Goal: Information Seeking & Learning: Check status

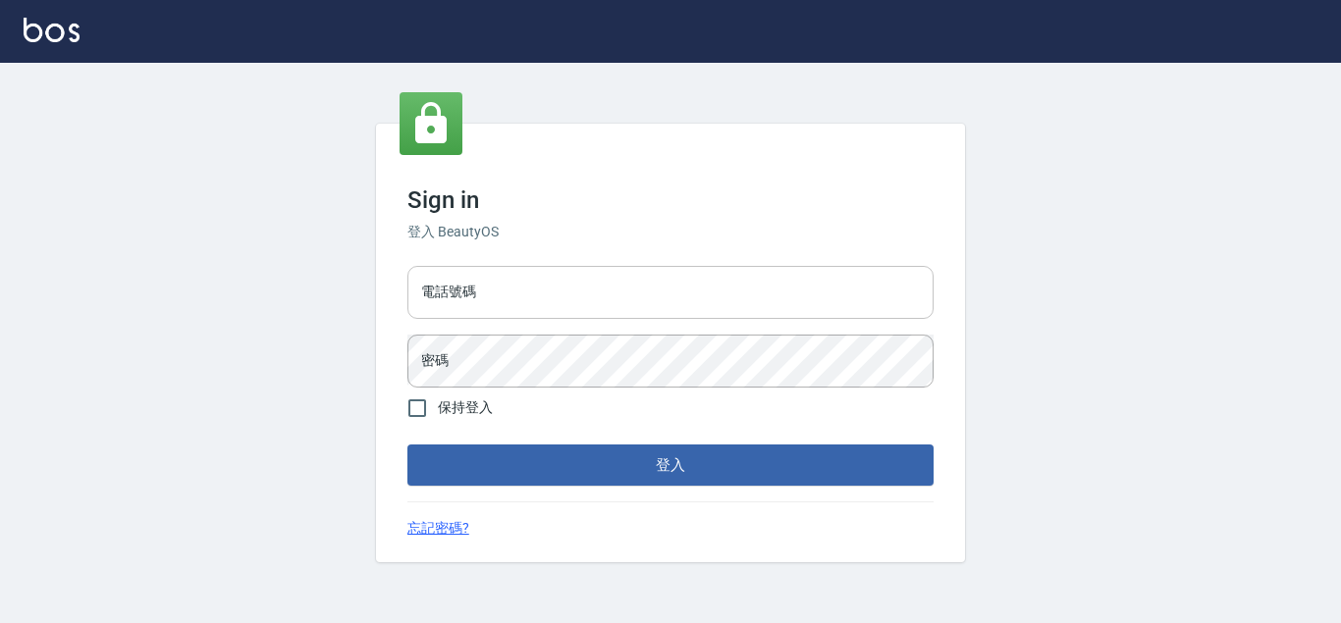
click at [717, 282] on input "電話號碼" at bounding box center [670, 292] width 526 height 53
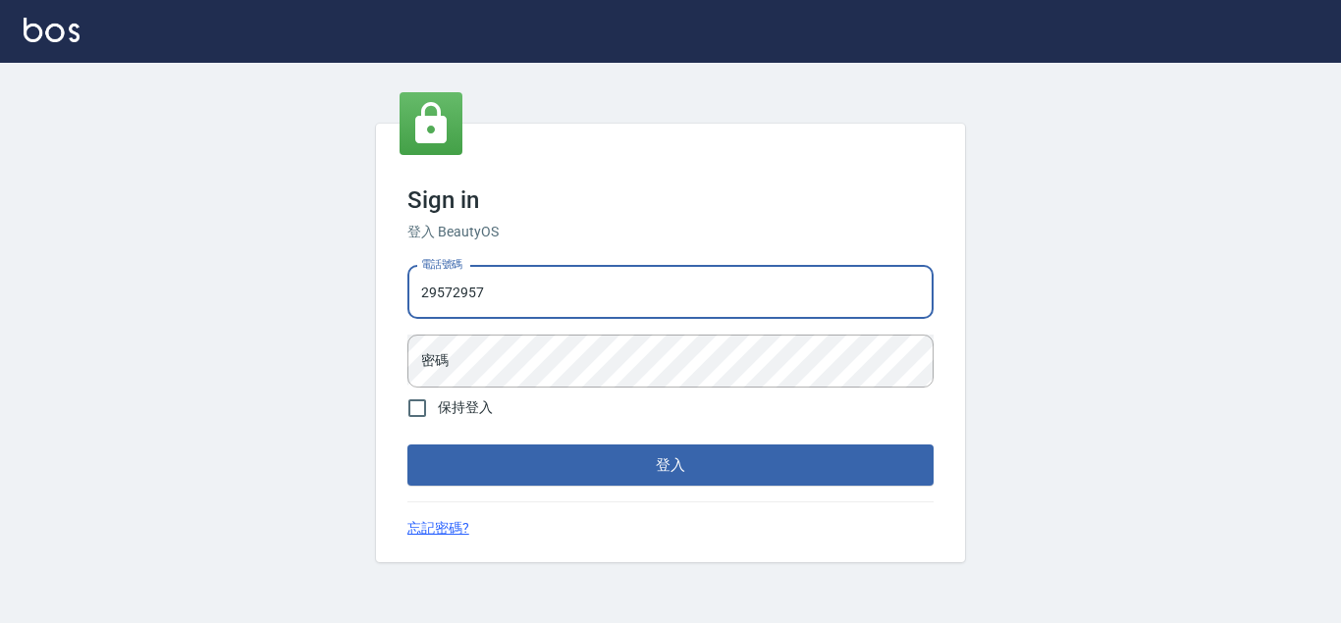
type input "29572957"
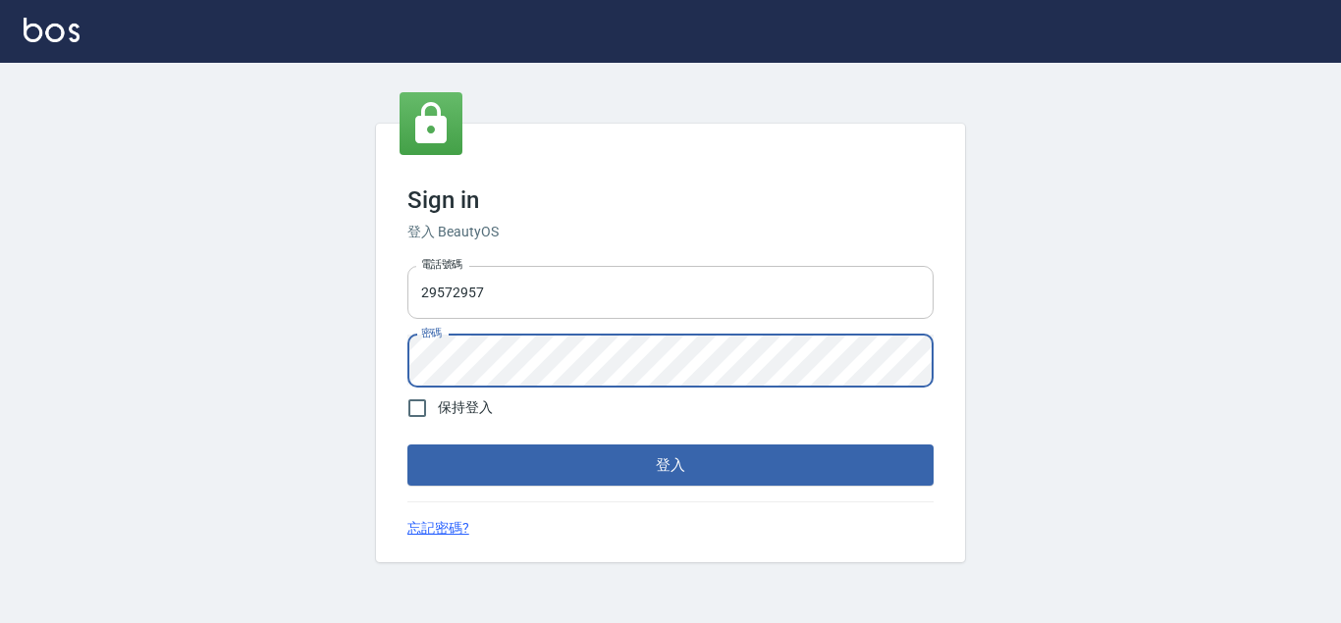
click at [407, 445] on button "登入" at bounding box center [670, 465] width 526 height 41
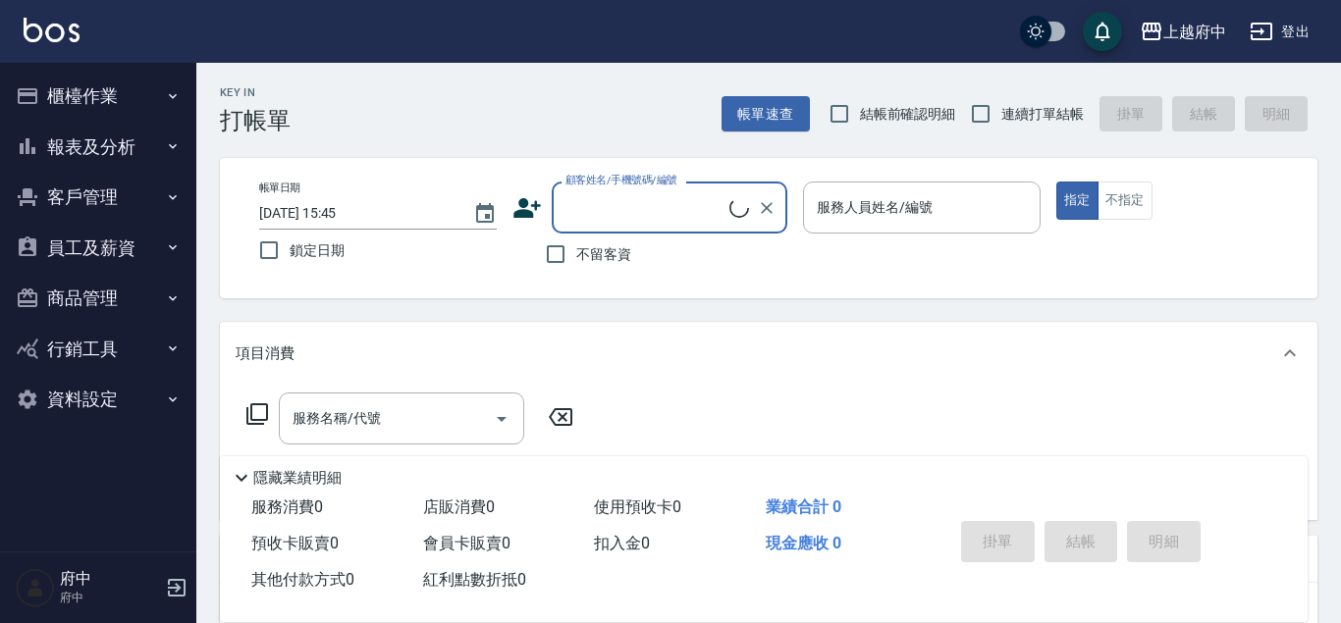
click at [112, 194] on button "客戶管理" at bounding box center [98, 197] width 181 height 51
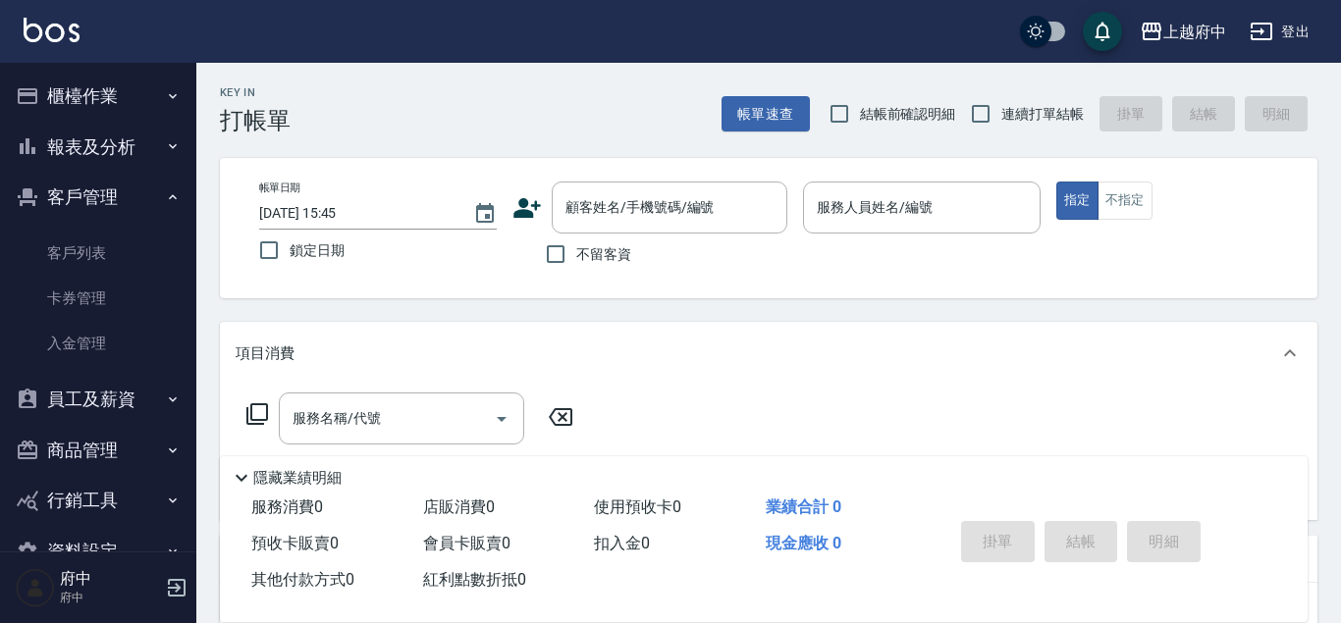
click at [112, 194] on button "客戶管理" at bounding box center [98, 197] width 181 height 51
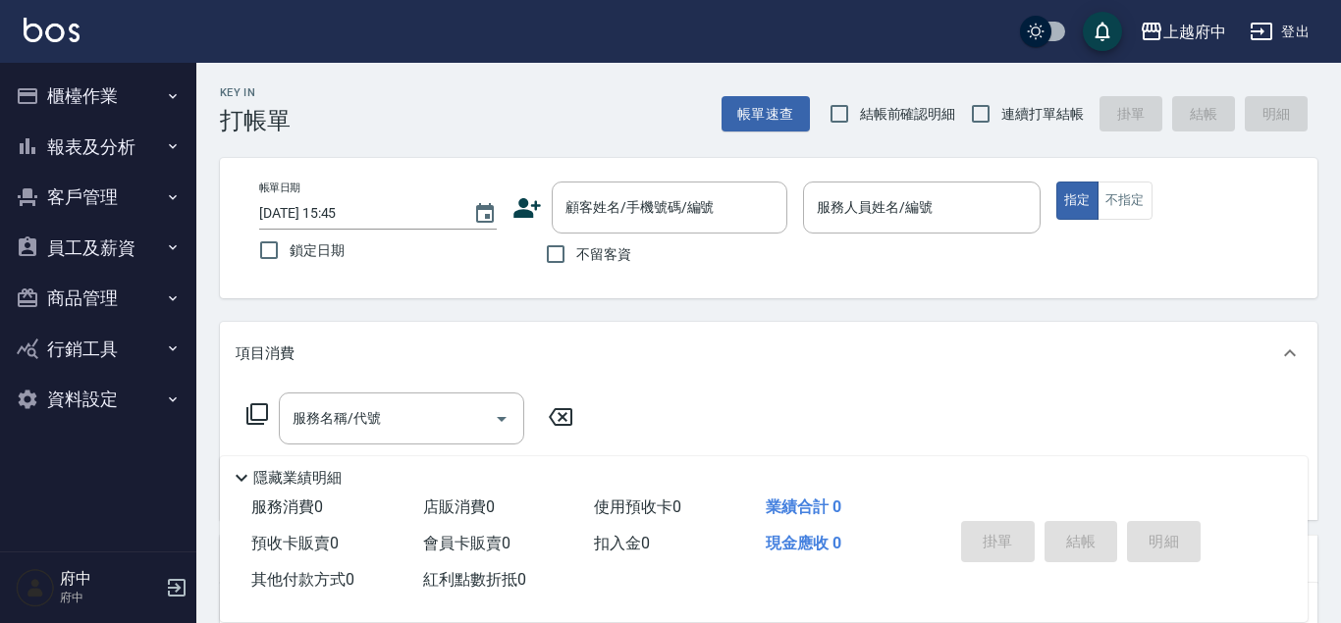
click at [105, 247] on button "員工及薪資" at bounding box center [98, 248] width 181 height 51
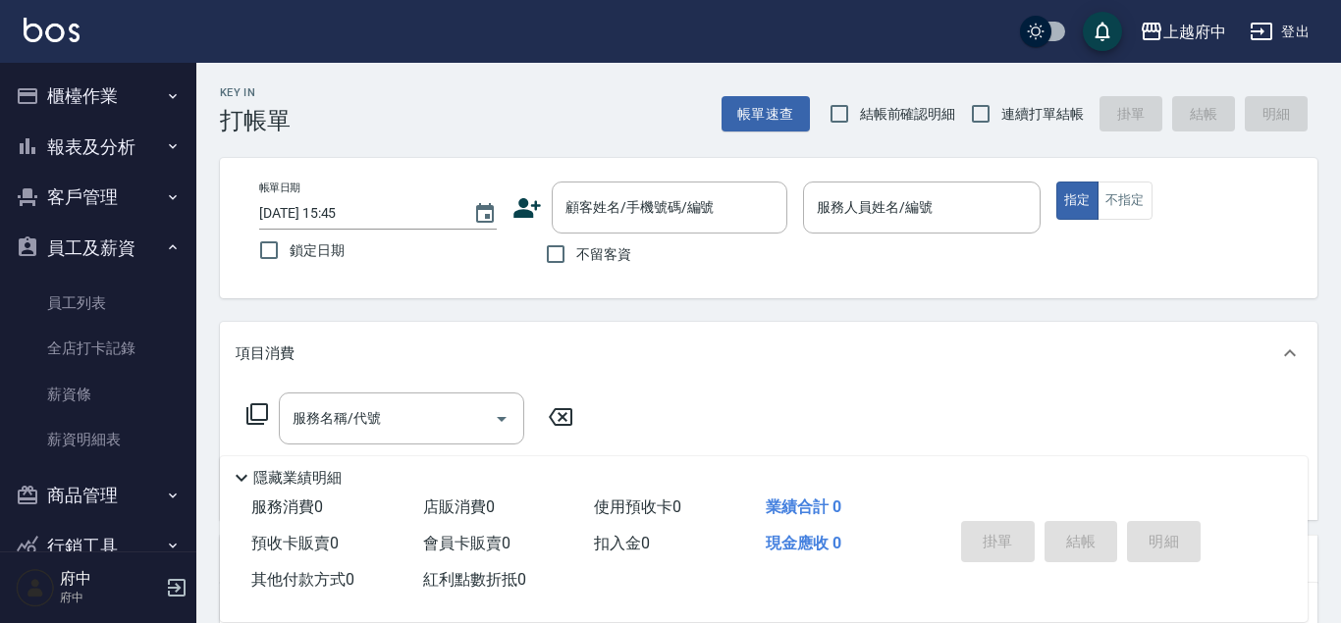
click at [123, 152] on button "報表及分析" at bounding box center [98, 147] width 181 height 51
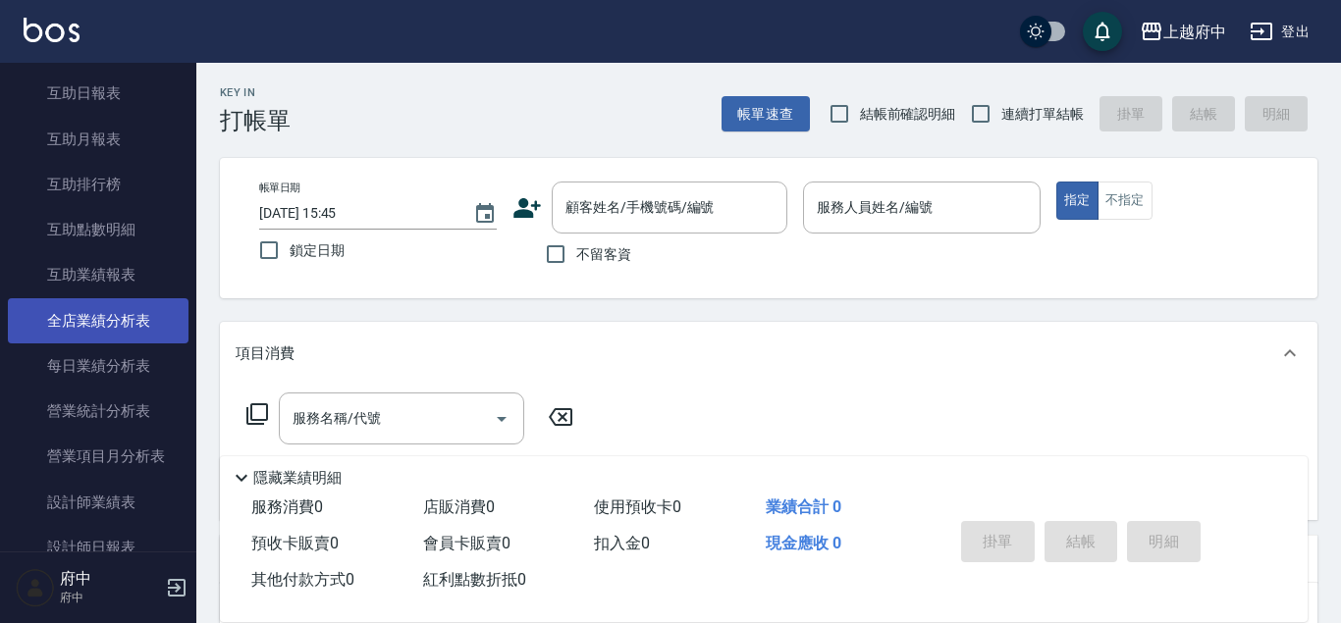
scroll to position [448, 0]
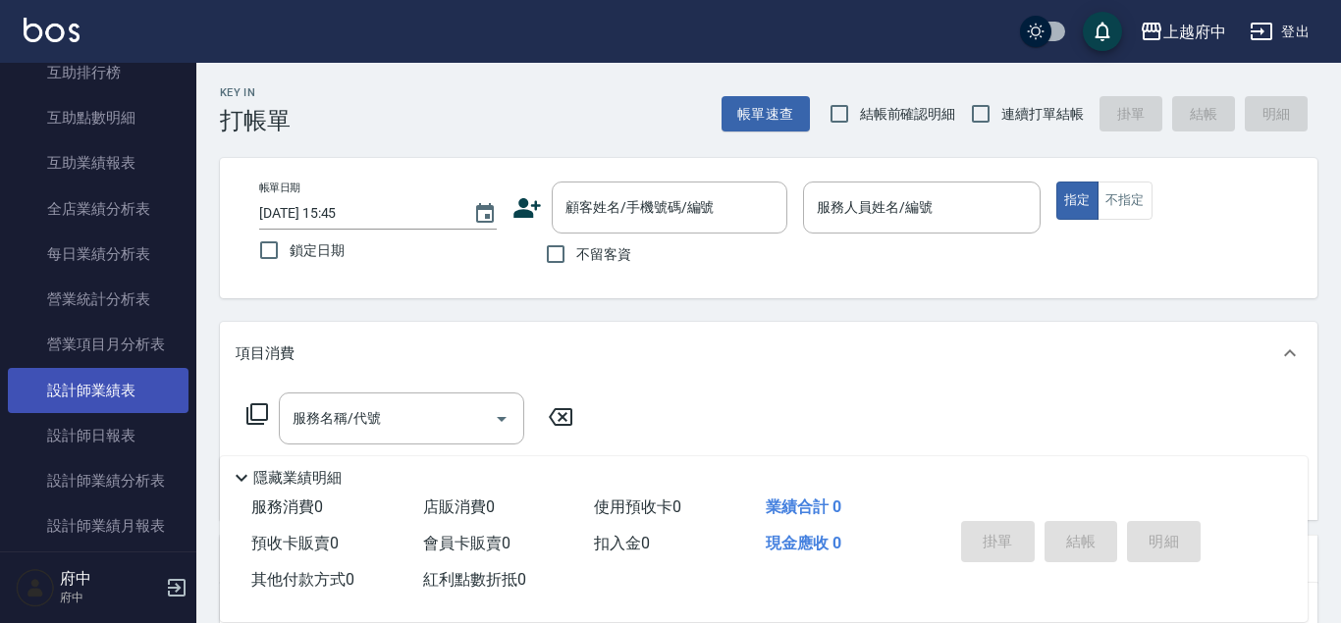
click at [107, 395] on link "設計師業績表" at bounding box center [98, 390] width 181 height 45
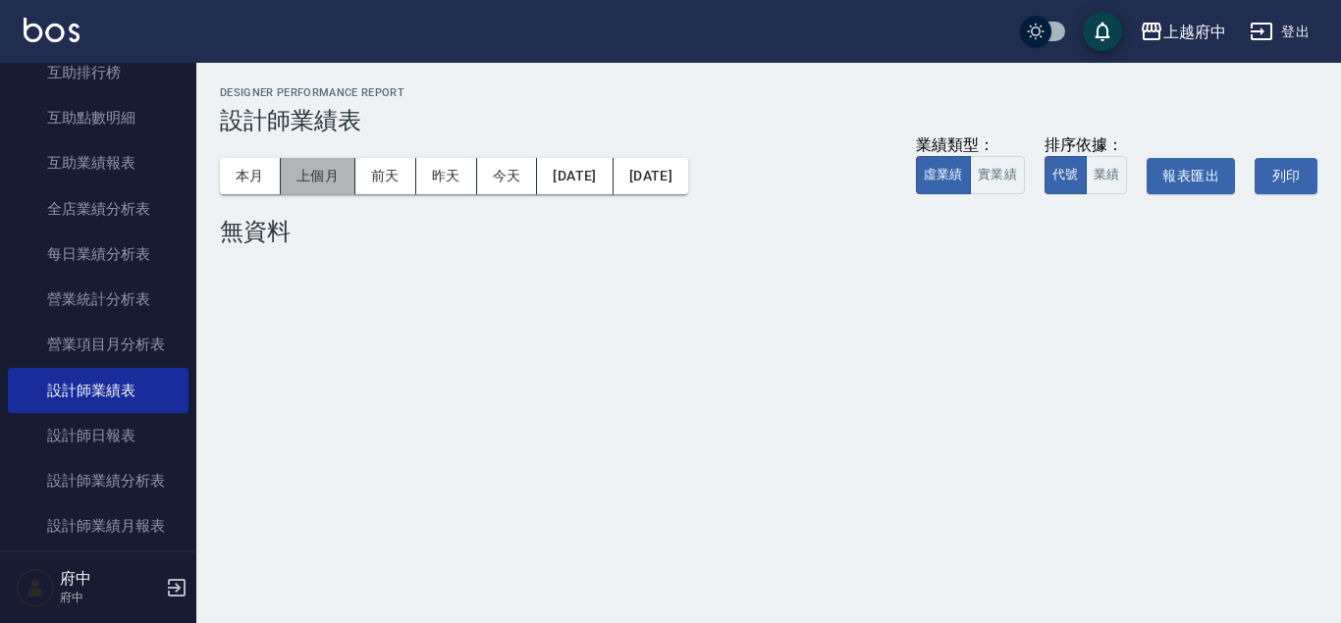
click at [305, 175] on button "上個月" at bounding box center [318, 176] width 75 height 36
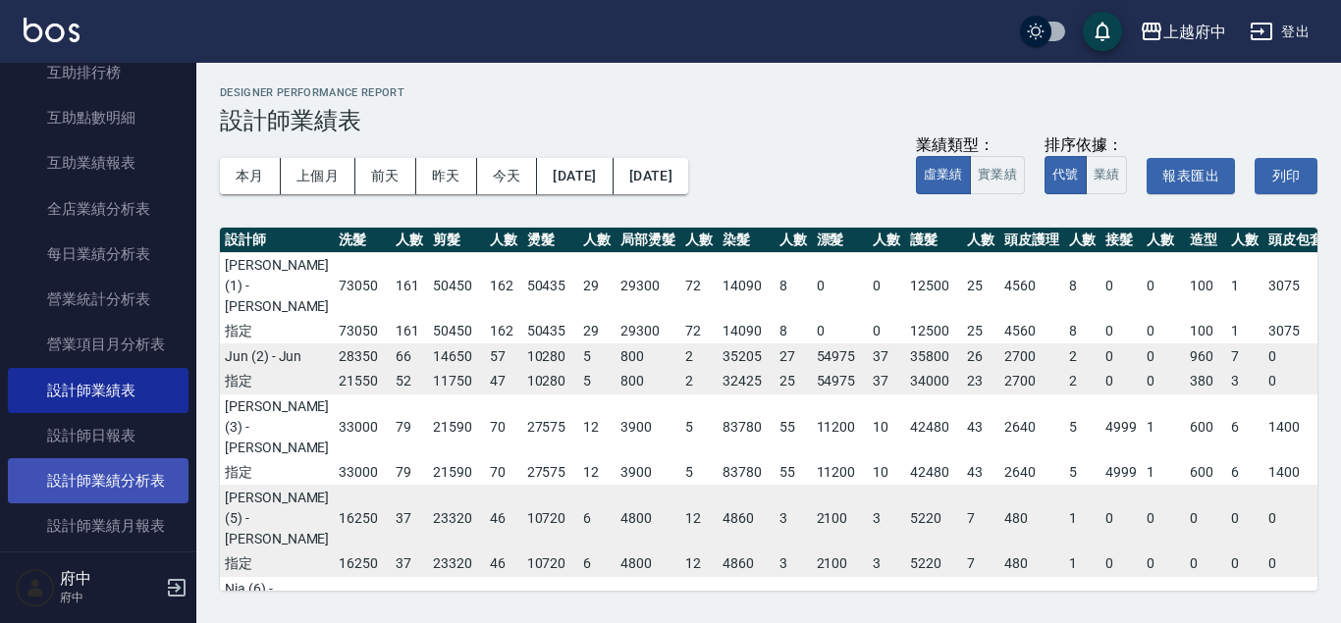
scroll to position [783, 0]
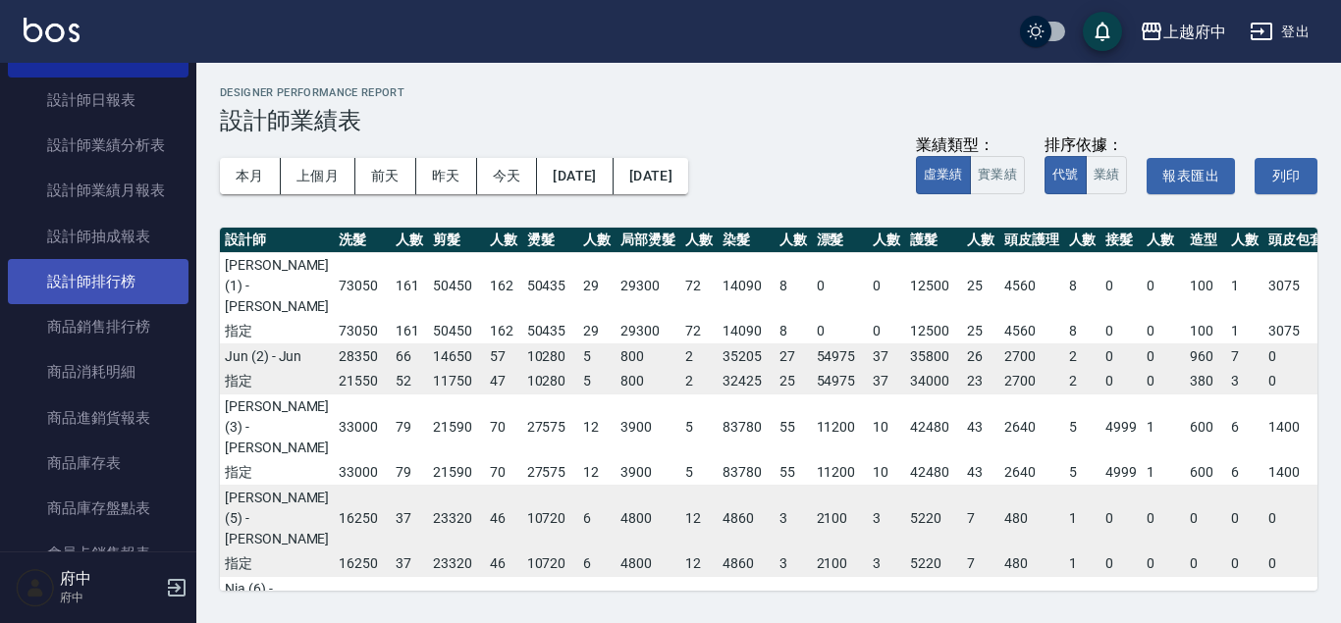
click at [138, 283] on link "設計師排行榜" at bounding box center [98, 281] width 181 height 45
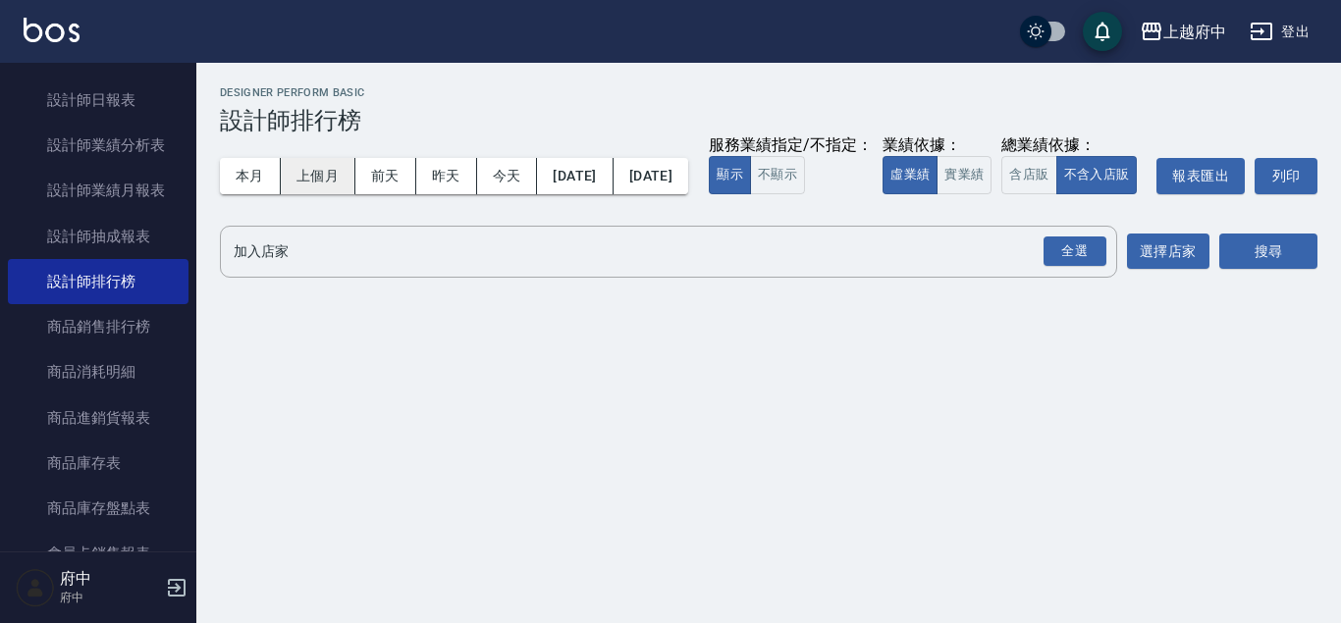
click at [334, 192] on button "上個月" at bounding box center [318, 176] width 75 height 36
click at [1092, 267] on div "全選" at bounding box center [1074, 252] width 63 height 30
click at [1225, 271] on button "搜尋" at bounding box center [1268, 253] width 98 height 36
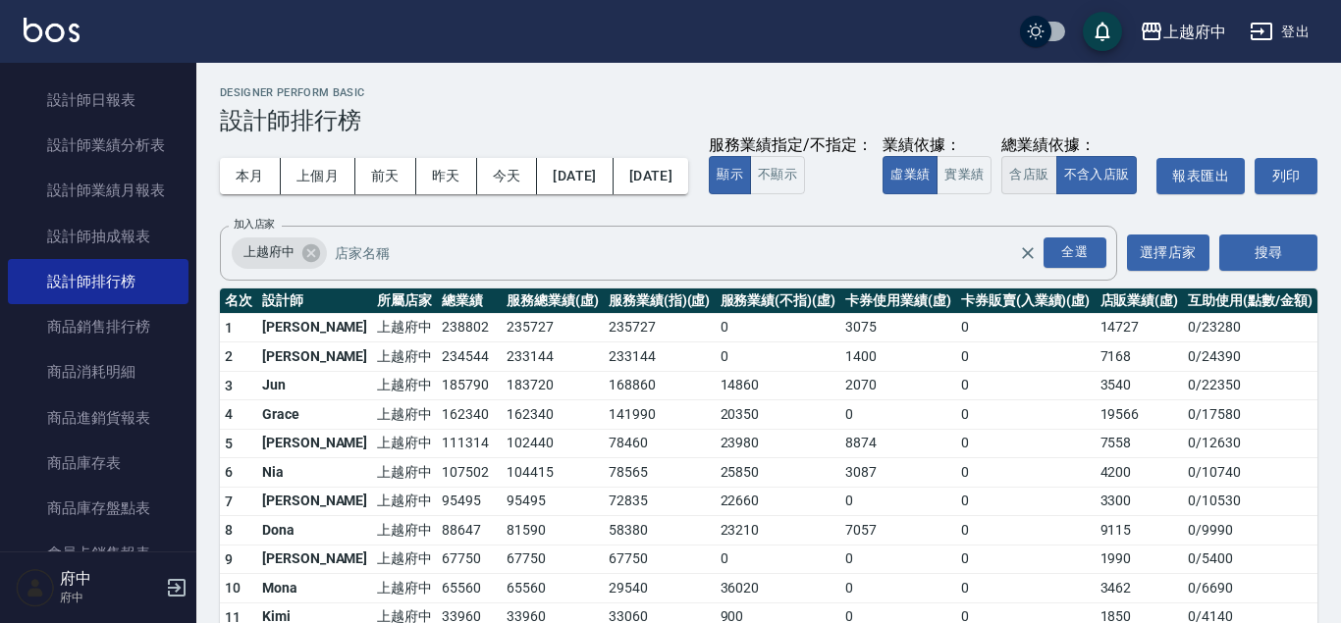
click at [1001, 194] on button "含店販" at bounding box center [1028, 175] width 55 height 38
click at [1314, 43] on button "登出" at bounding box center [1280, 32] width 76 height 36
